Goal: Information Seeking & Learning: Find specific fact

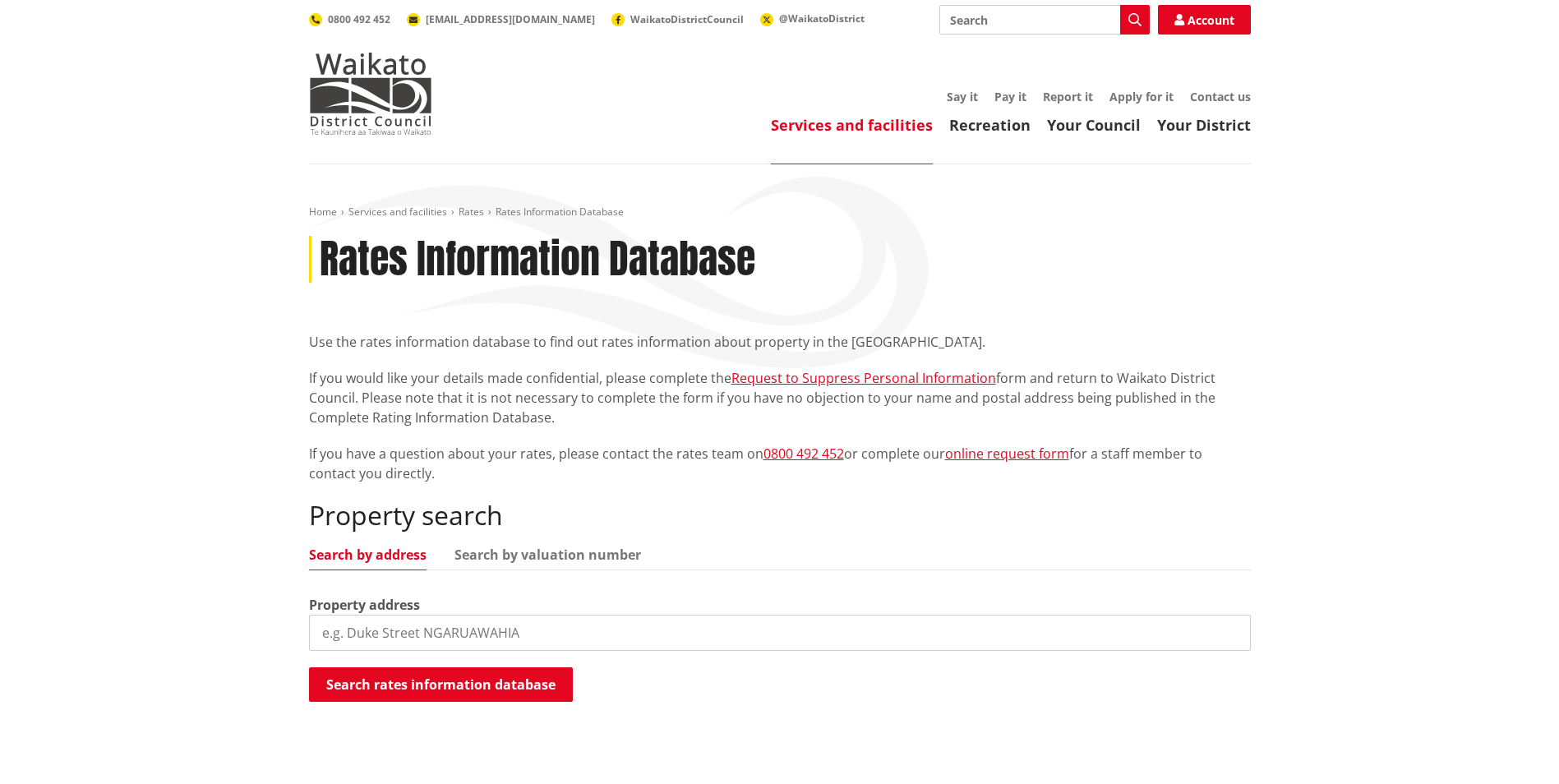
click at [481, 633] on input "search" at bounding box center [779, 633] width 941 height 36
type input "2 aroaro lane"
click at [508, 686] on button "Search rates information database" at bounding box center [441, 684] width 264 height 34
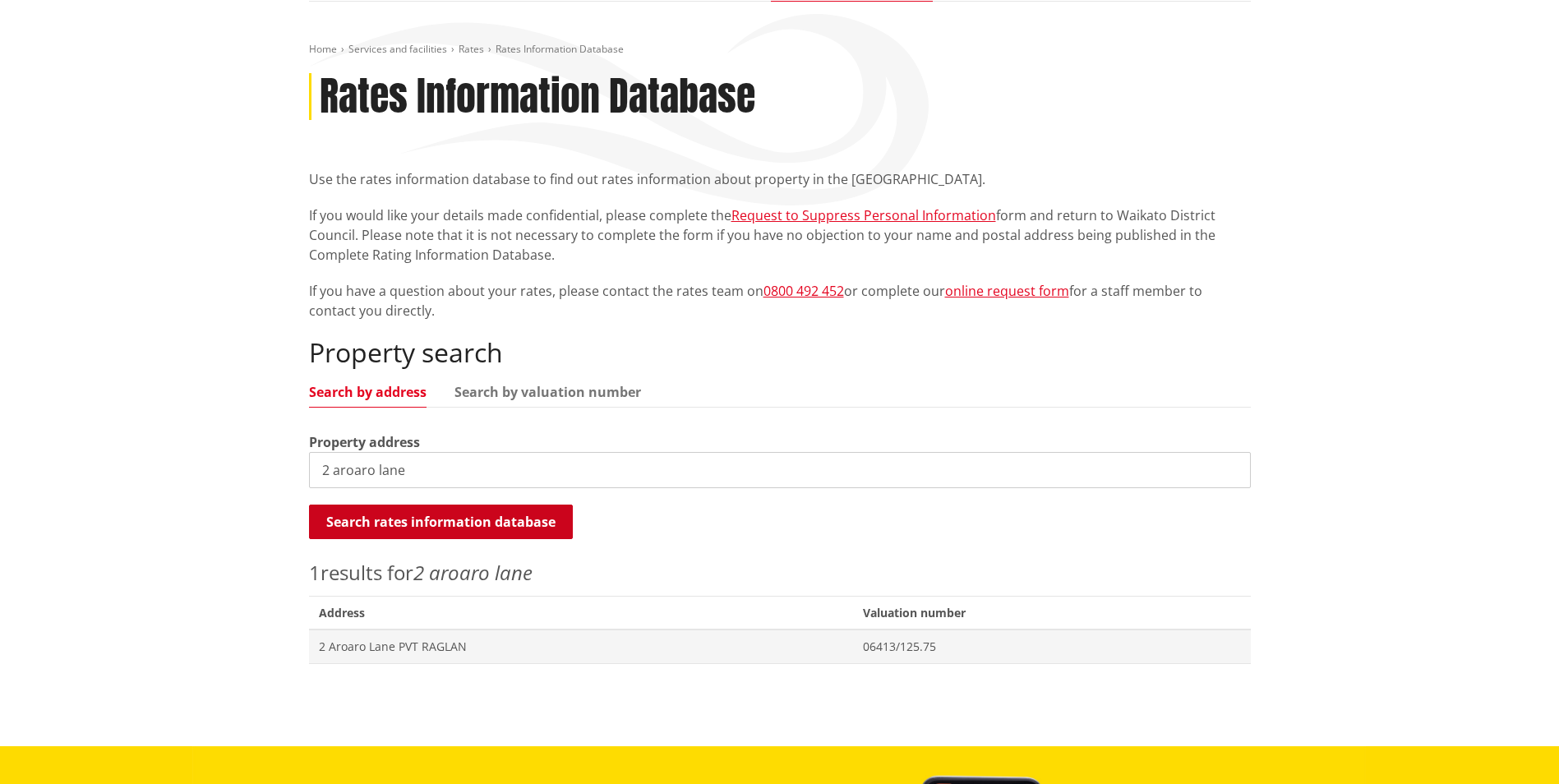
scroll to position [164, 0]
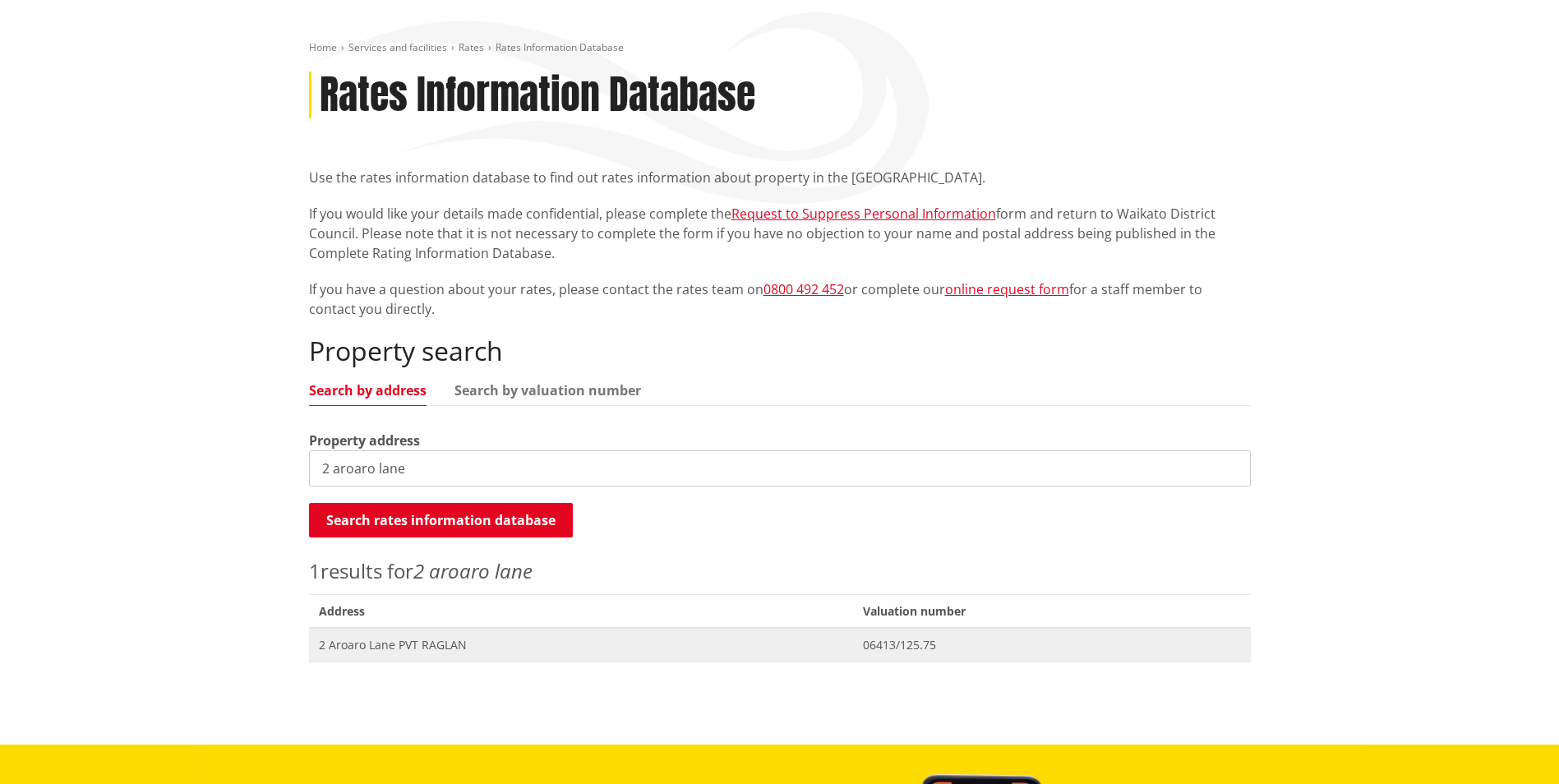
click at [450, 641] on span "2 Aroaro Lane PVT RAGLAN" at bounding box center [581, 645] width 524 height 17
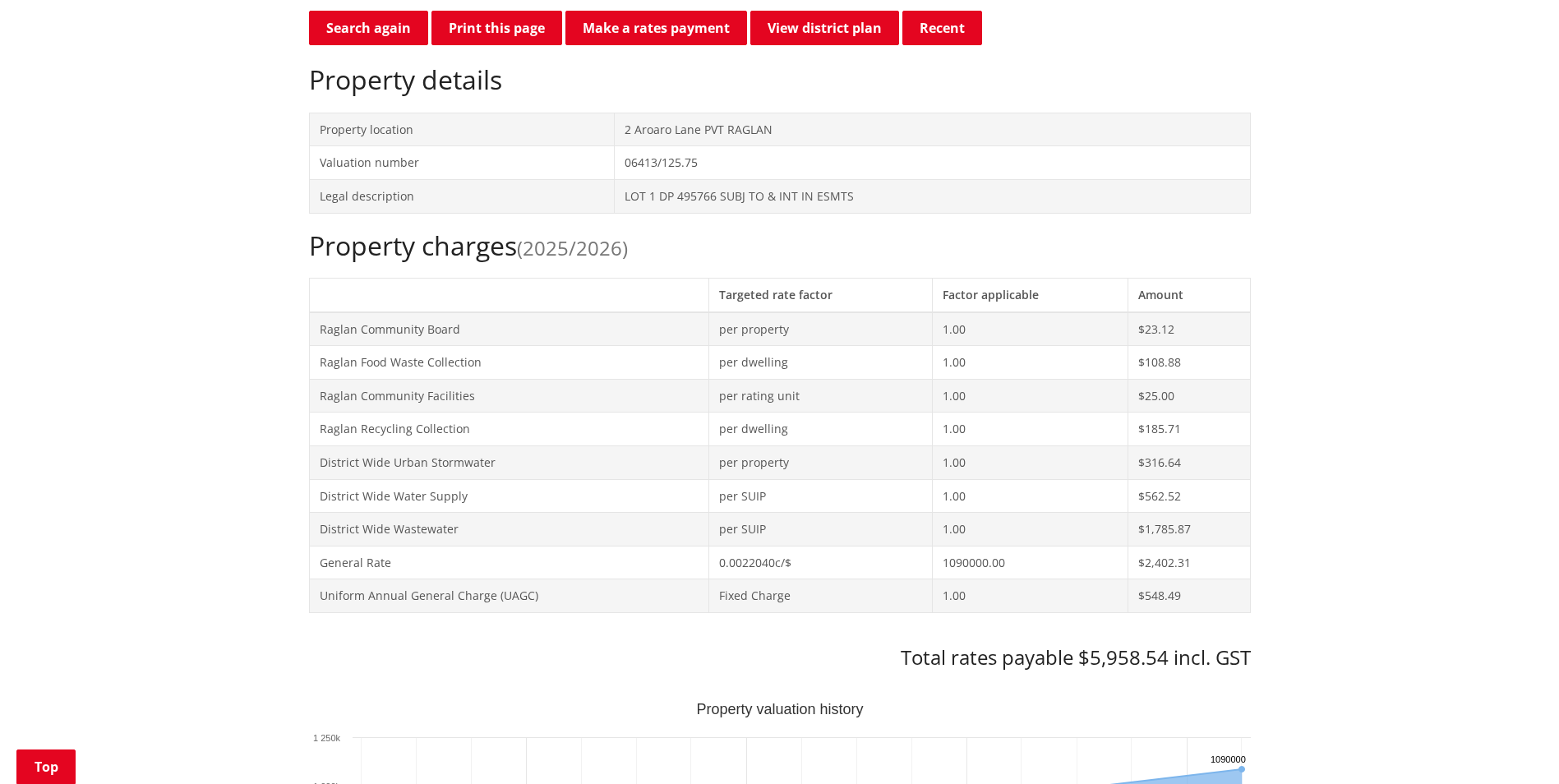
scroll to position [411, 0]
